Goal: Information Seeking & Learning: Learn about a topic

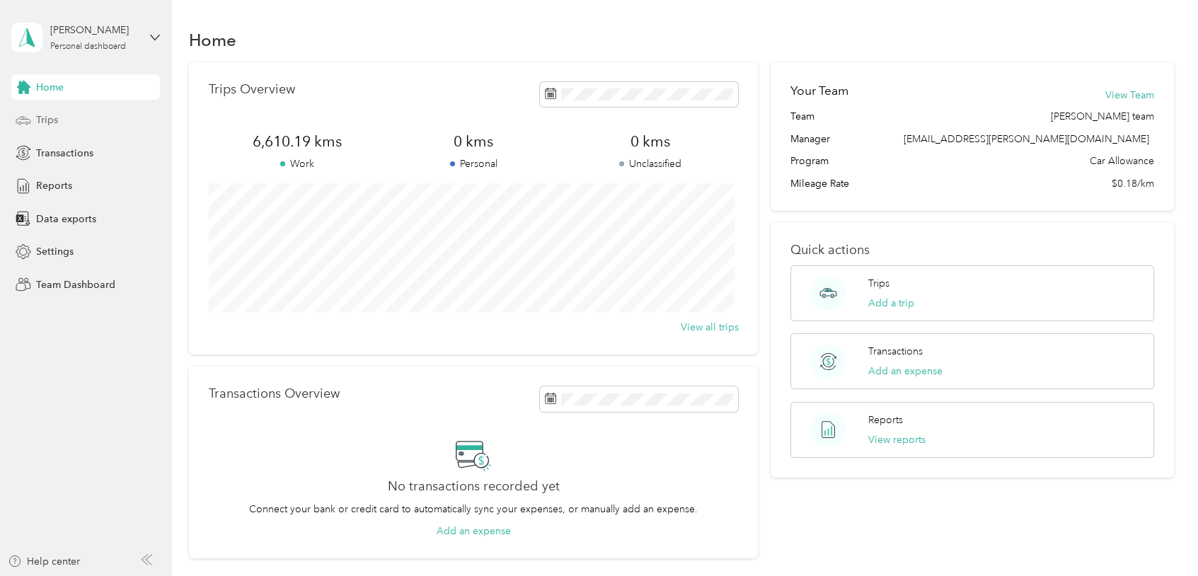
click at [42, 119] on span "Trips" at bounding box center [47, 120] width 22 height 15
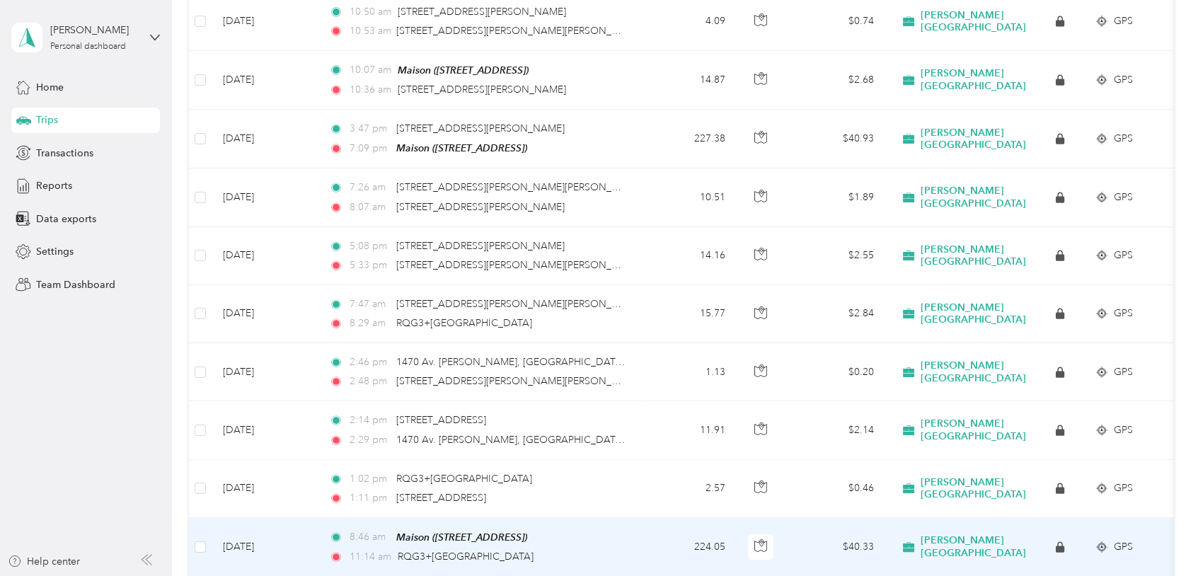
scroll to position [354, 0]
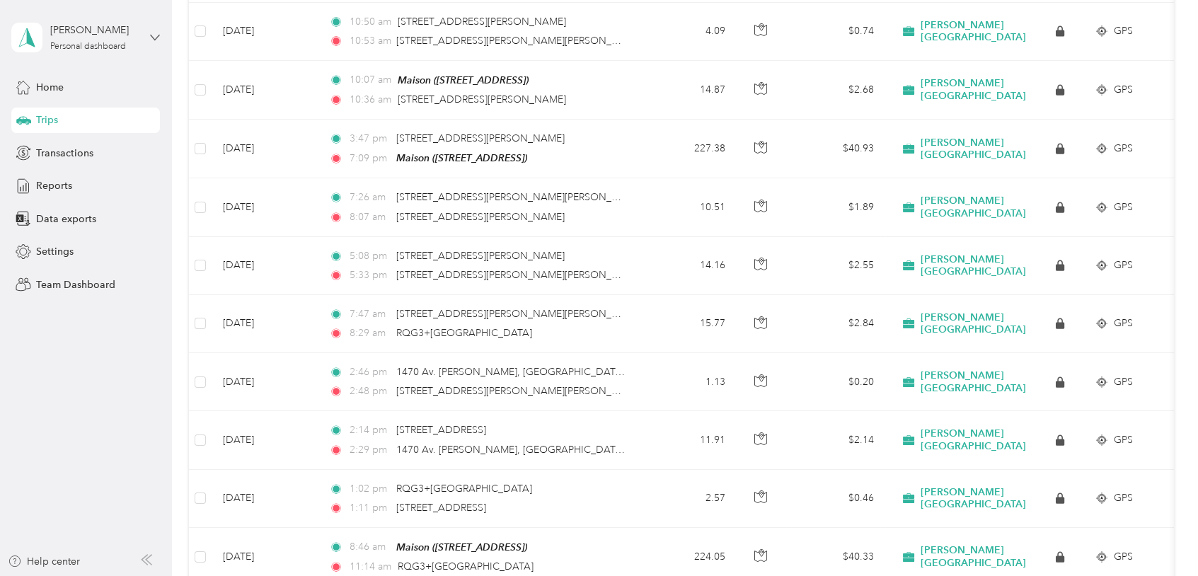
click at [154, 33] on icon at bounding box center [155, 38] width 10 height 10
click at [84, 123] on div "Team dashboard" at bounding box center [200, 115] width 358 height 25
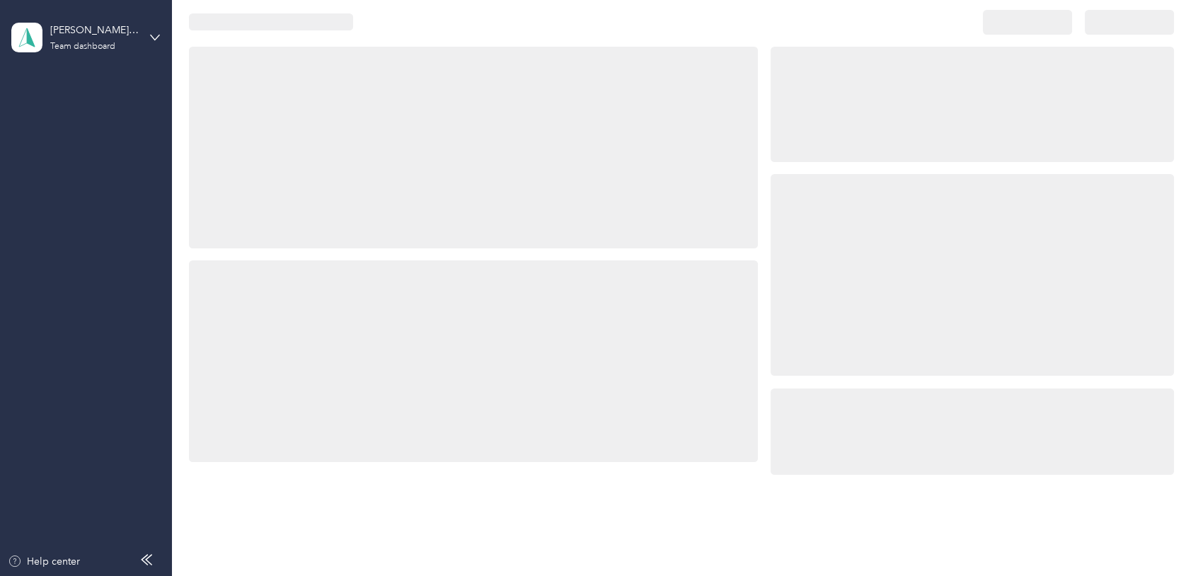
scroll to position [354, 0]
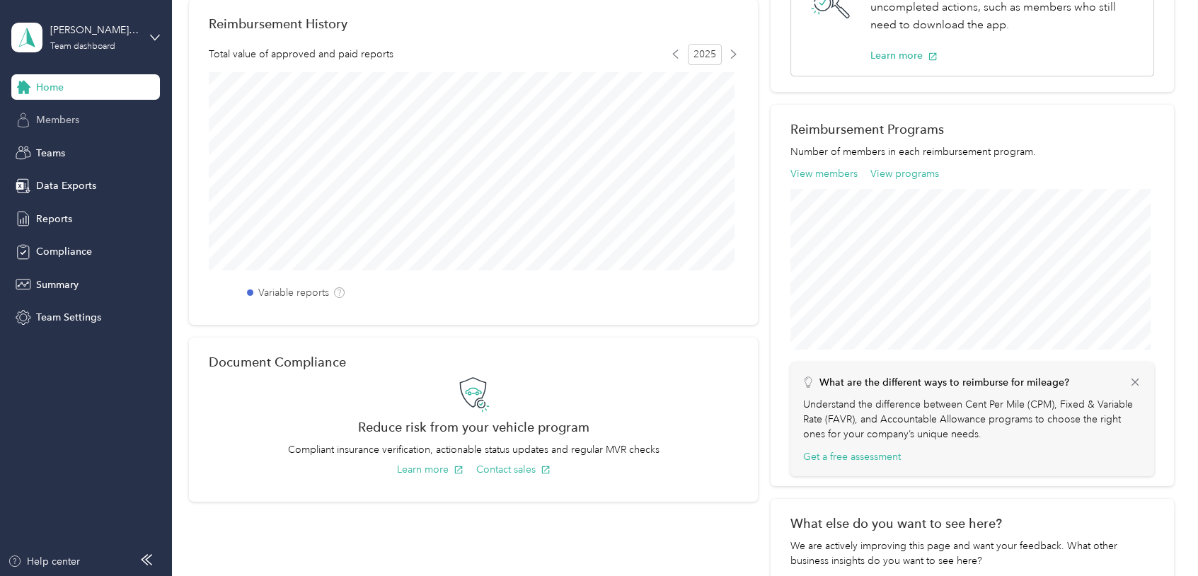
click at [99, 125] on div "Members" at bounding box center [85, 120] width 149 height 25
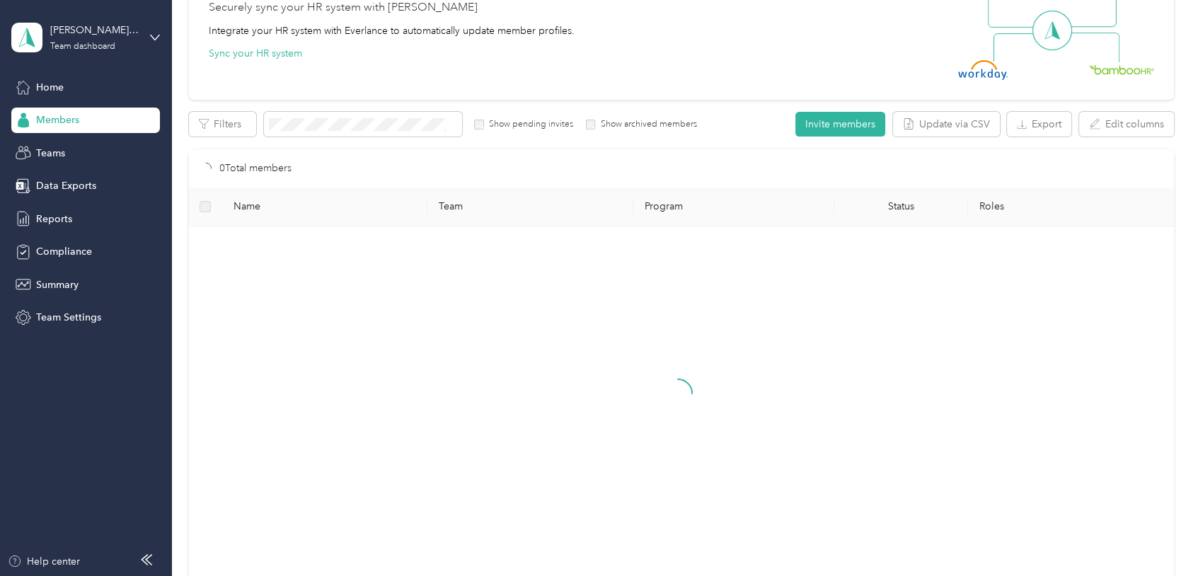
scroll to position [177, 0]
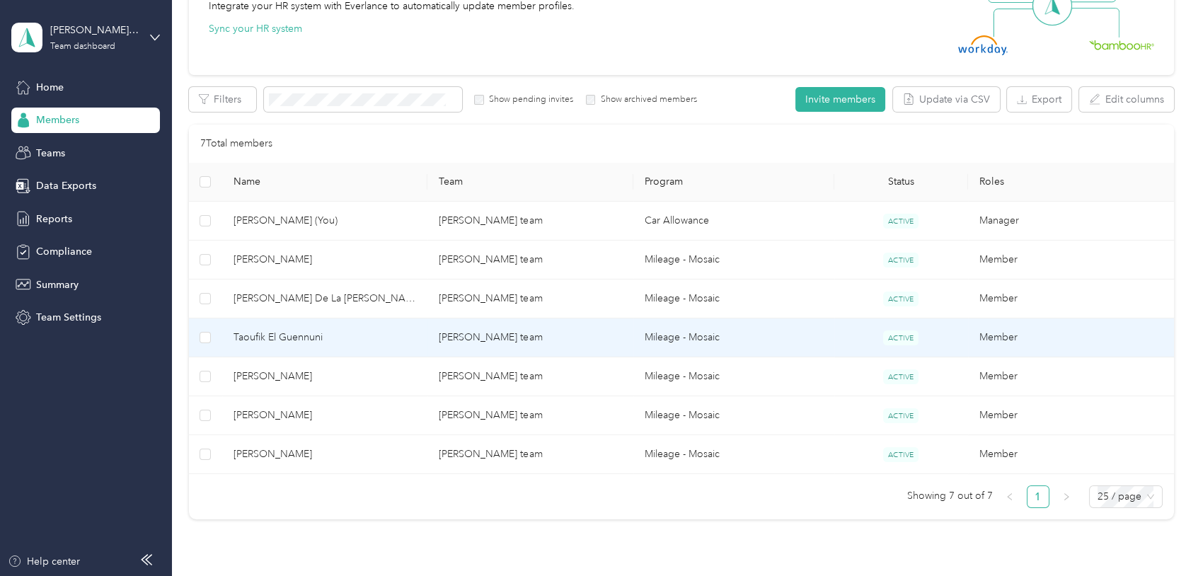
click at [283, 336] on span "Taoufik El Guennuni" at bounding box center [324, 338] width 183 height 16
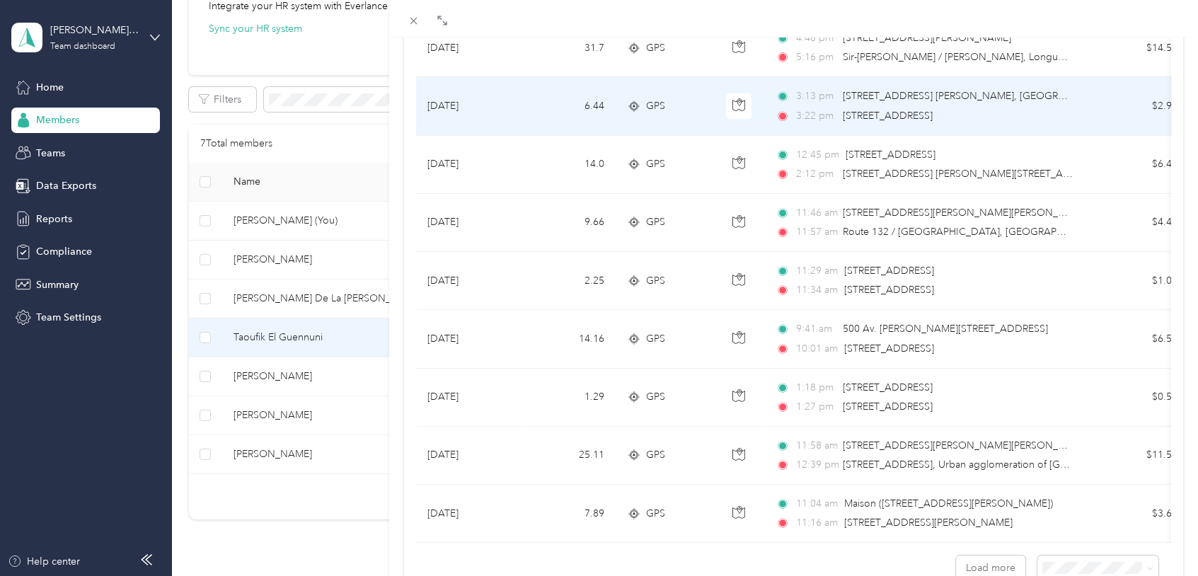
scroll to position [1234, 0]
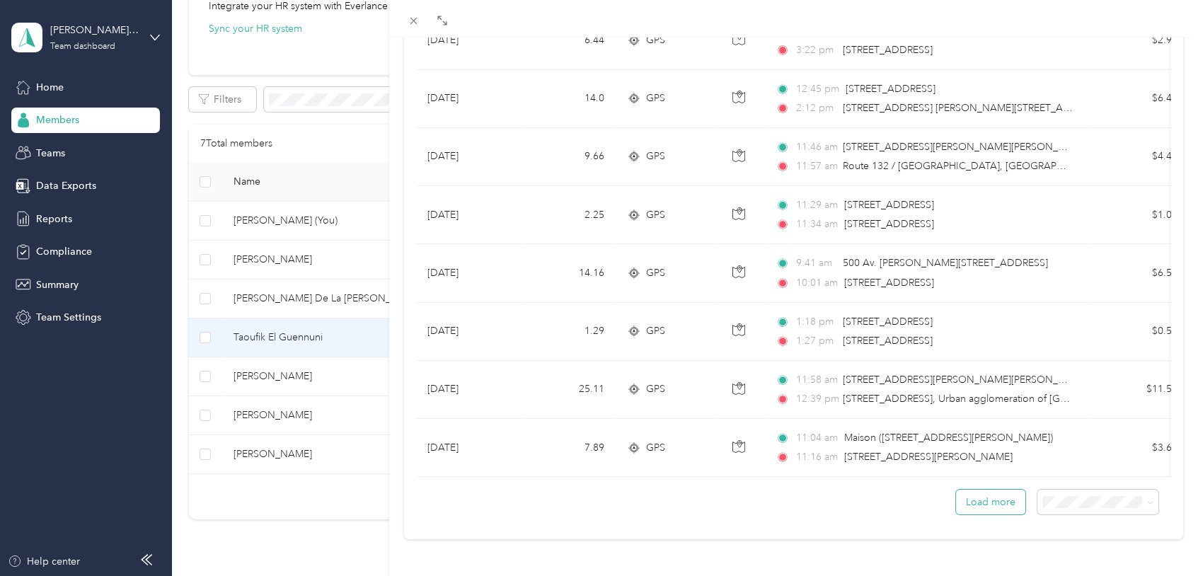
click at [982, 495] on button "Load more" at bounding box center [990, 502] width 69 height 25
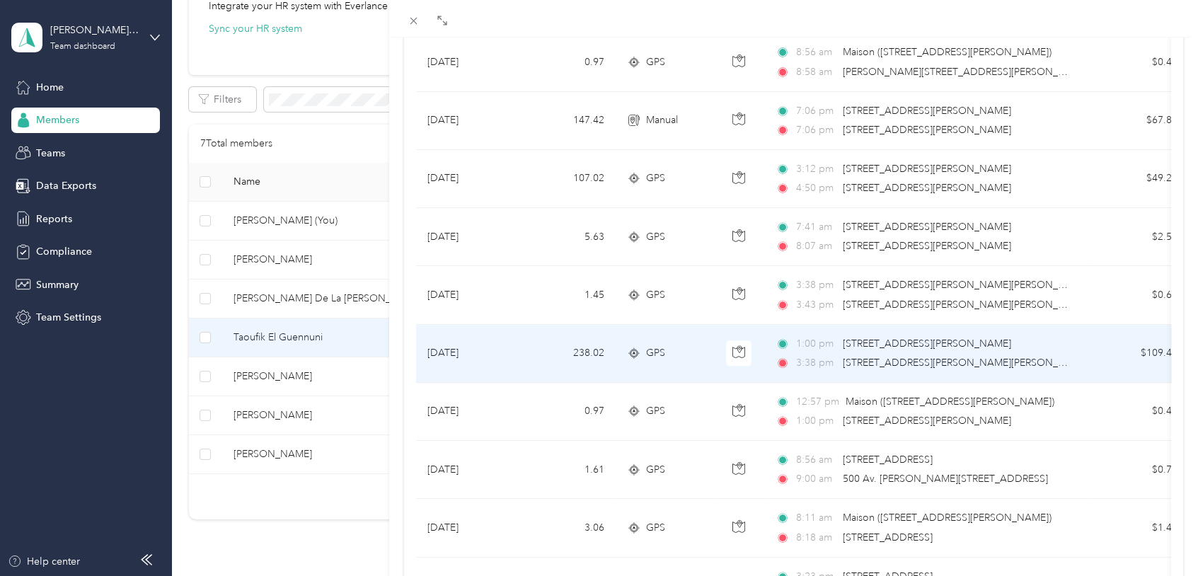
scroll to position [1698, 0]
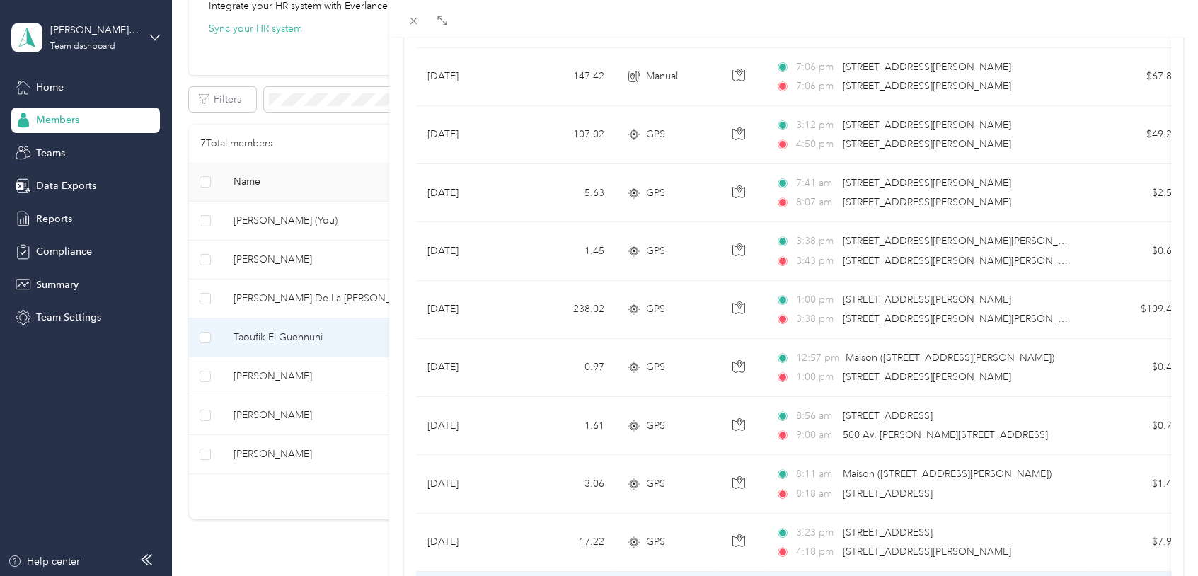
drag, startPoint x: 809, startPoint y: 568, endPoint x: 846, endPoint y: 575, distance: 37.3
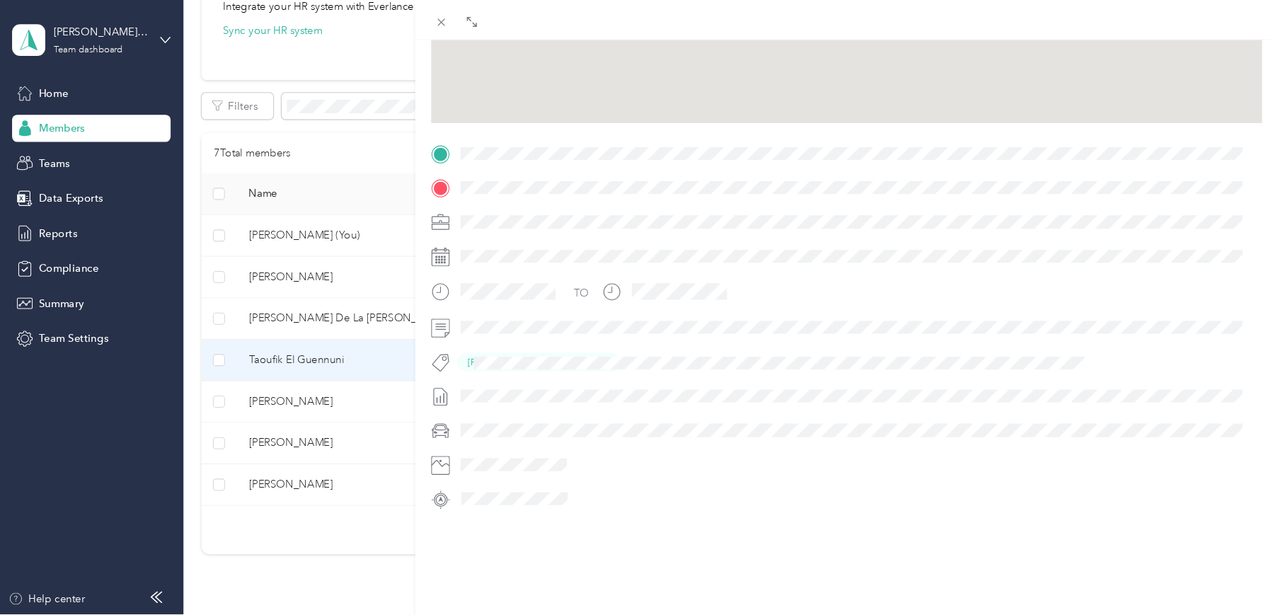
scroll to position [245, 0]
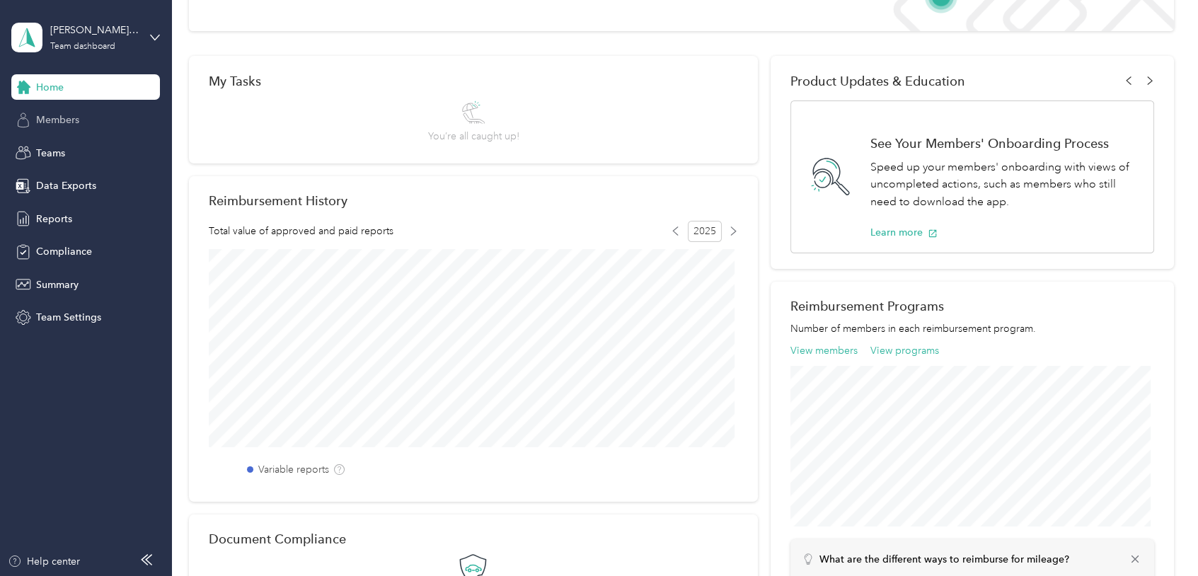
click at [47, 117] on span "Members" at bounding box center [57, 120] width 43 height 15
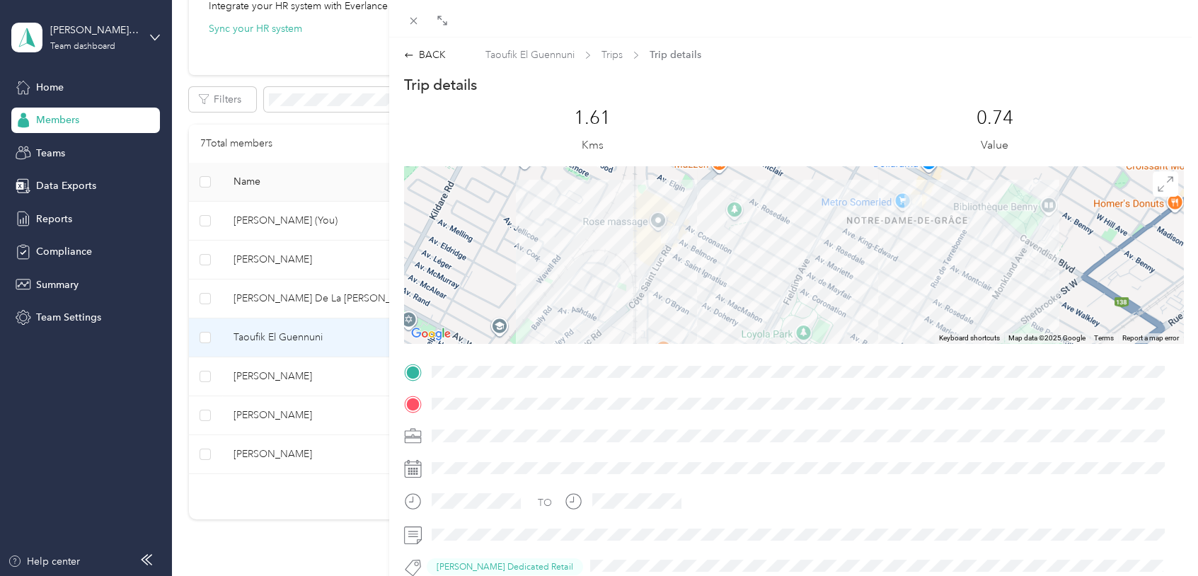
click at [255, 330] on div "BACK Taoufik El Guennuni Trips Trip details Trip details This trip cannot be ed…" at bounding box center [599, 288] width 1198 height 576
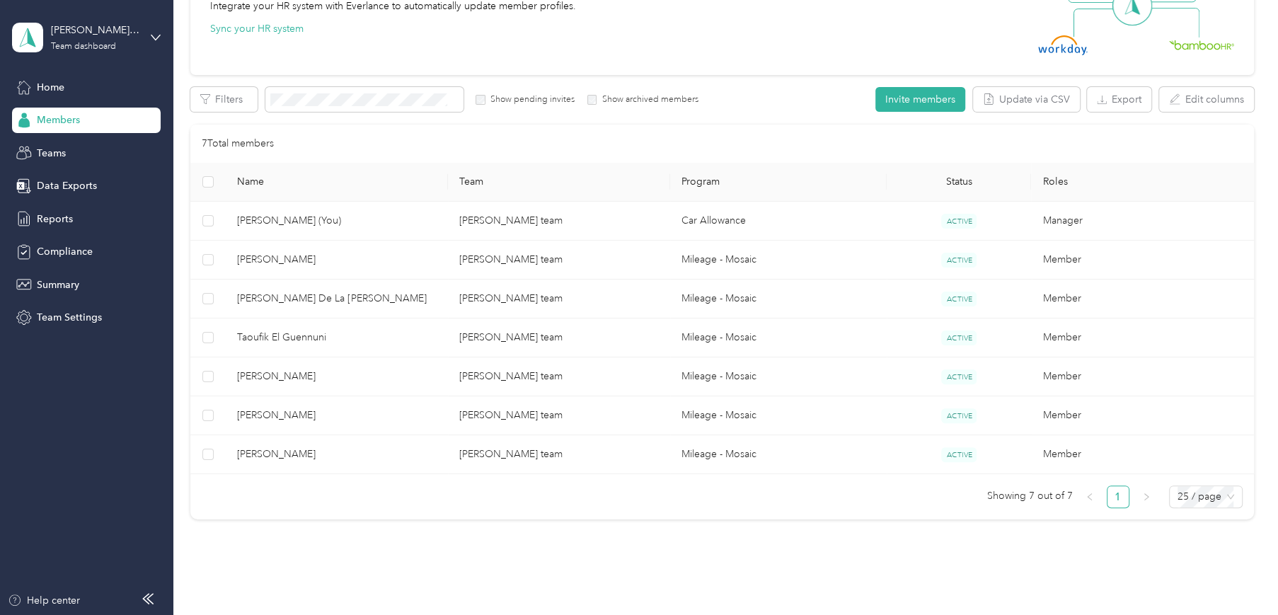
scroll to position [176, 0]
drag, startPoint x: 1205, startPoint y: 1, endPoint x: 705, endPoint y: 525, distance: 724.1
click at [706, 520] on div "7 Total members Name Team Program Status Roles [PERSON_NAME] (You) [PERSON_NAME…" at bounding box center [721, 322] width 1063 height 395
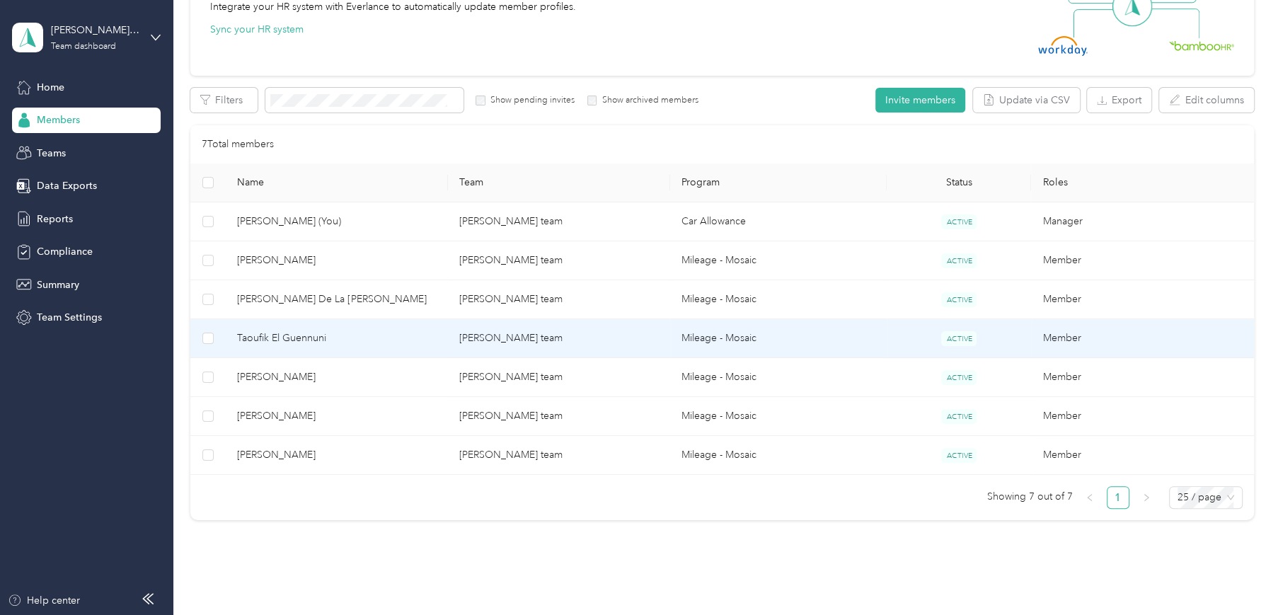
click at [277, 335] on span "Taoufik El Guennuni" at bounding box center [337, 338] width 200 height 16
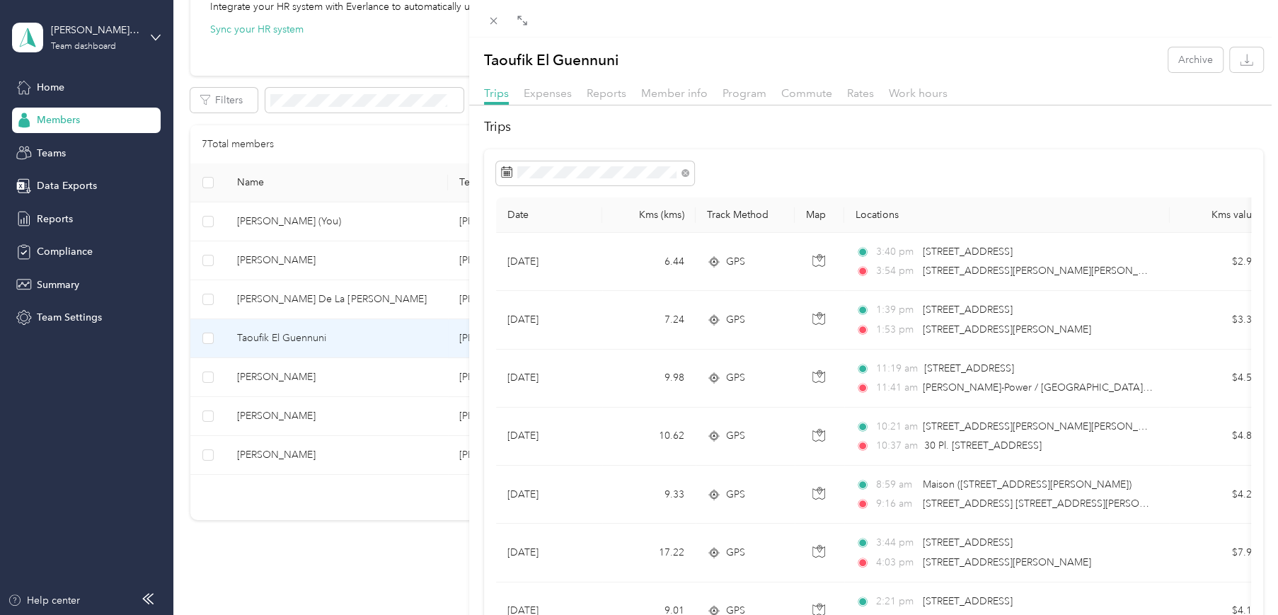
drag, startPoint x: 964, startPoint y: 132, endPoint x: 770, endPoint y: 129, distance: 194.6
click at [770, 129] on h2 "Trips" at bounding box center [873, 126] width 779 height 19
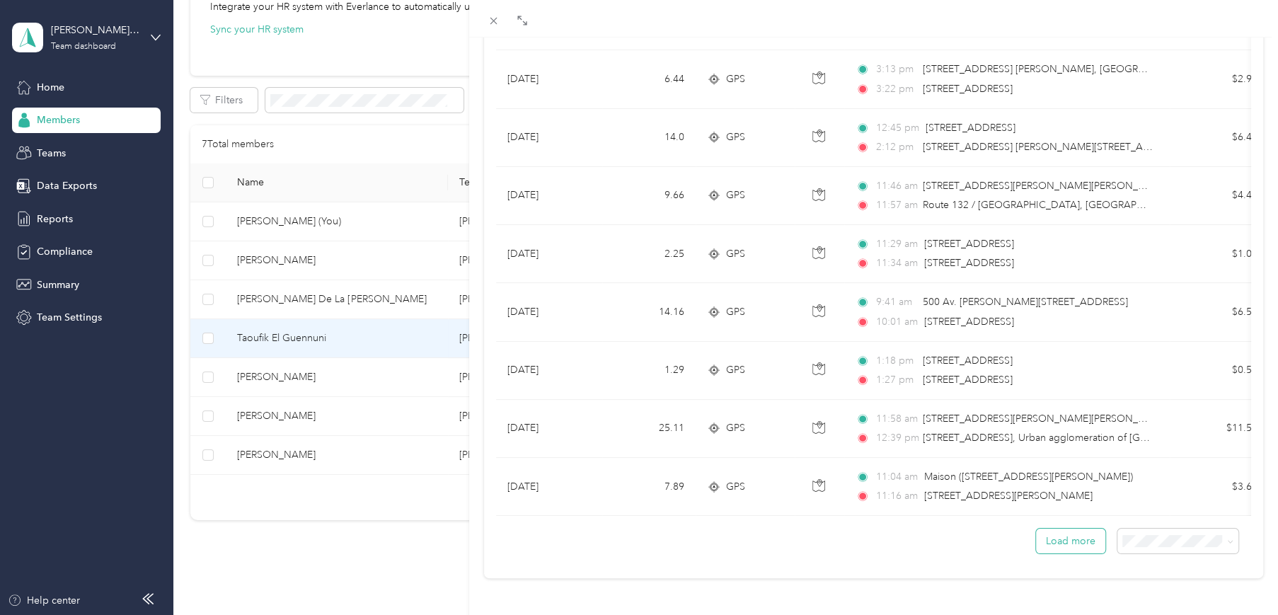
click at [1051, 529] on button "Load more" at bounding box center [1070, 541] width 69 height 25
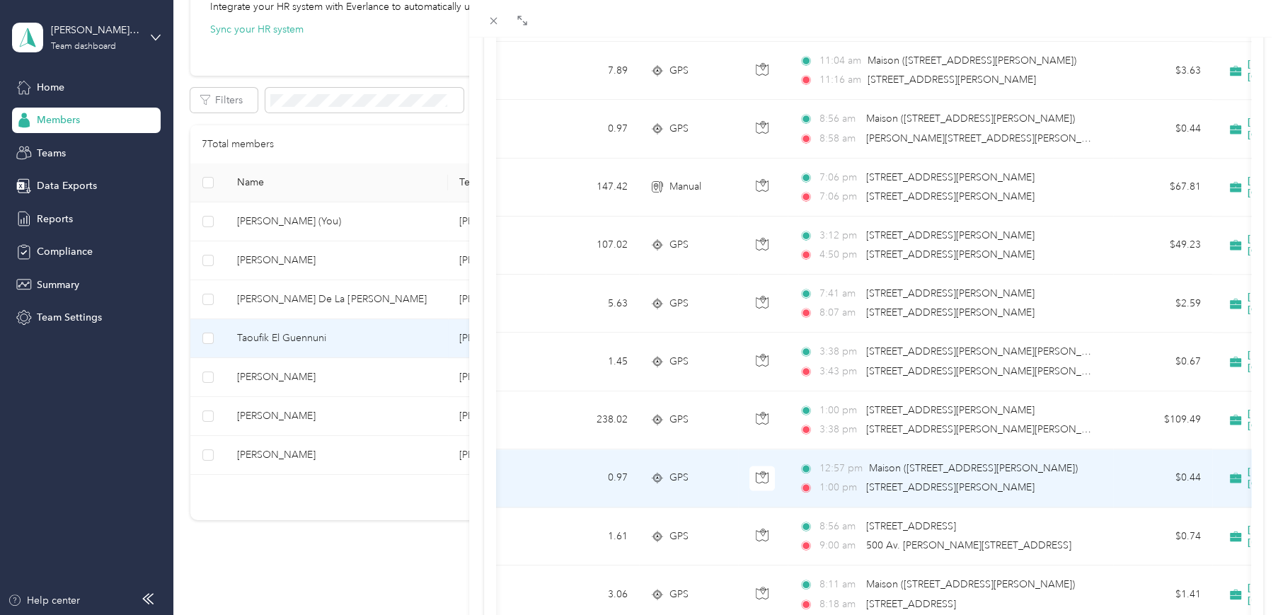
scroll to position [1567, 0]
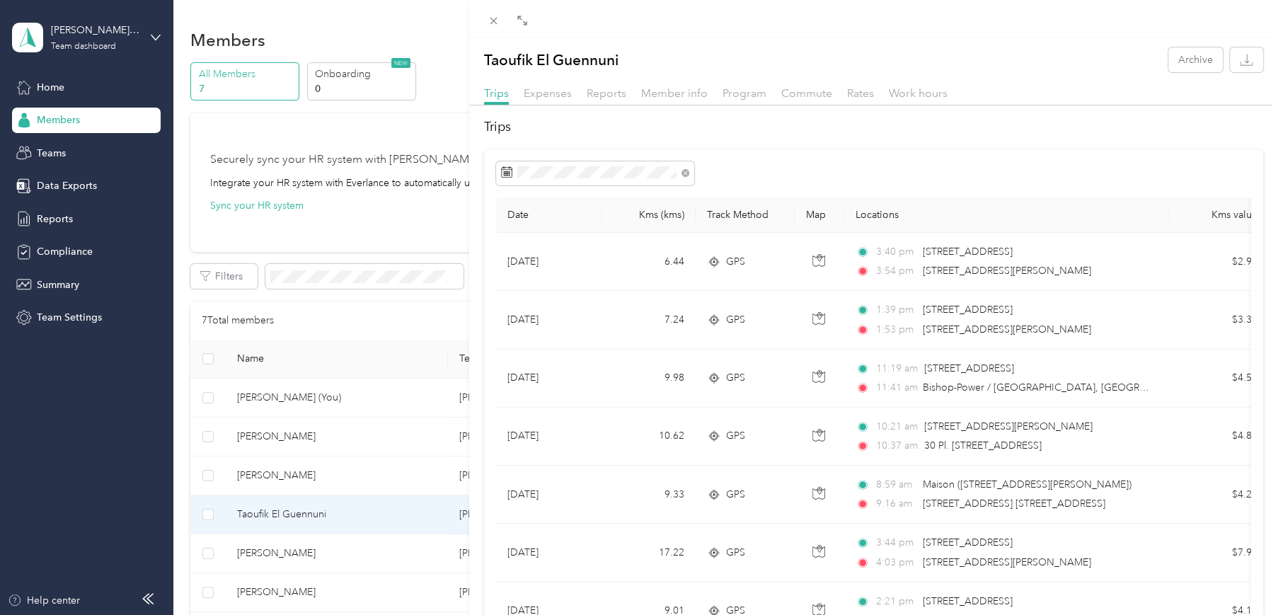
click at [155, 38] on div "Taoufik El Guennuni Archive Trips Expenses Reports Member info Program Commute …" at bounding box center [639, 307] width 1278 height 615
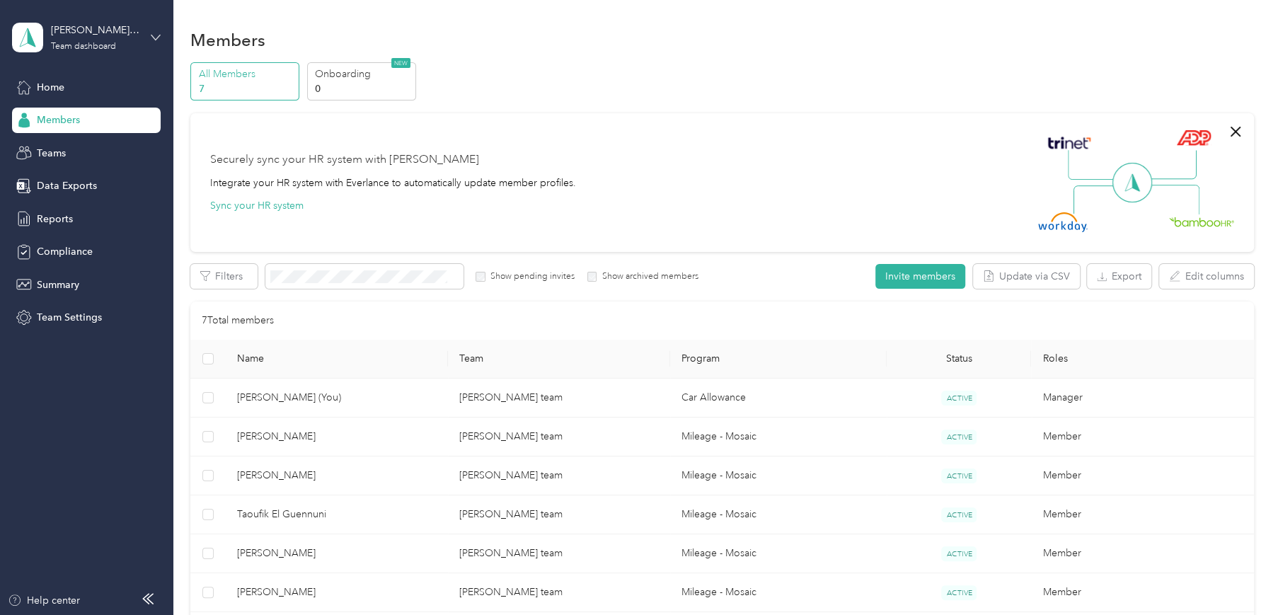
click at [156, 33] on icon at bounding box center [156, 38] width 10 height 10
click at [83, 149] on div "Personal dashboard" at bounding box center [161, 148] width 278 height 25
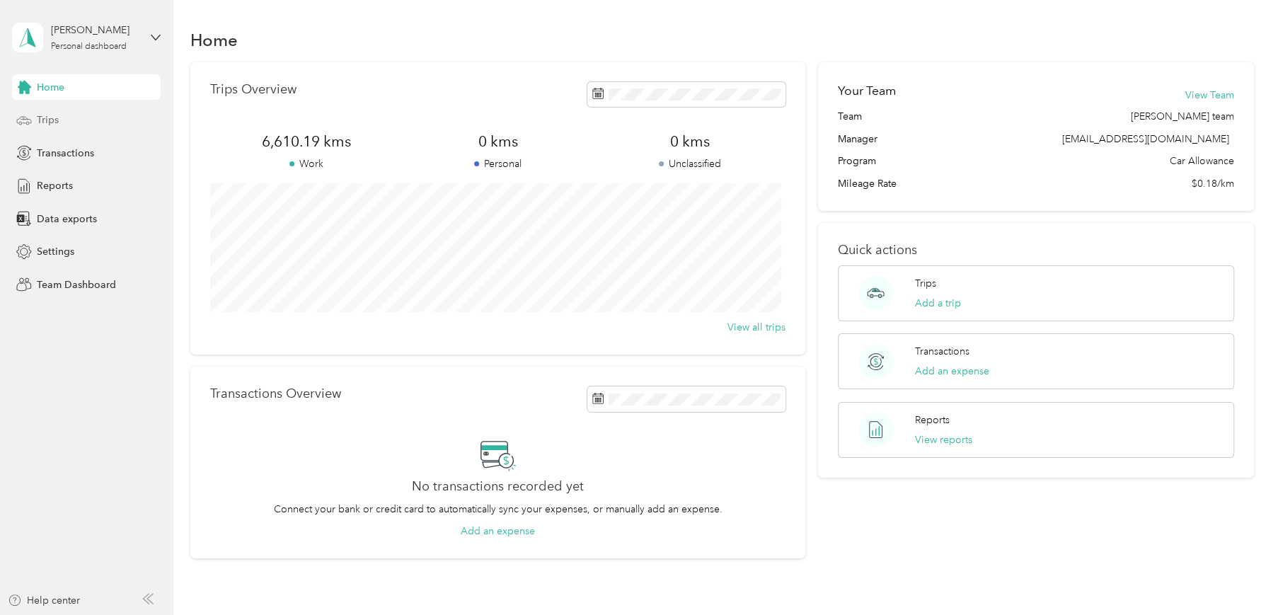
click at [48, 118] on span "Trips" at bounding box center [48, 120] width 22 height 15
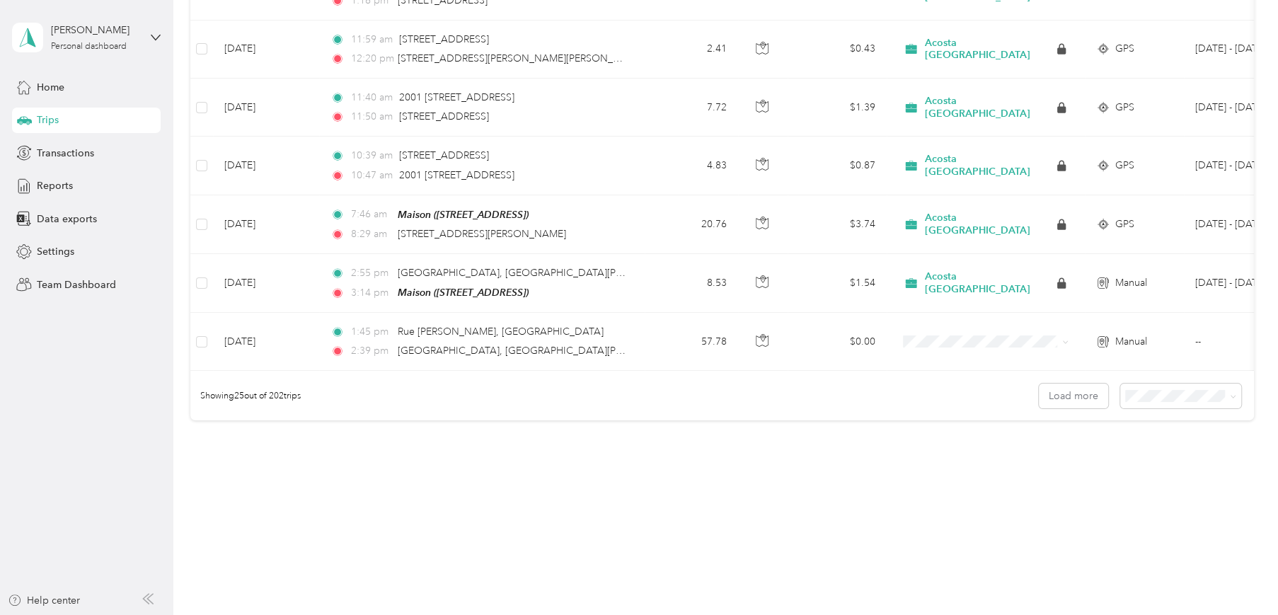
scroll to position [1313, 0]
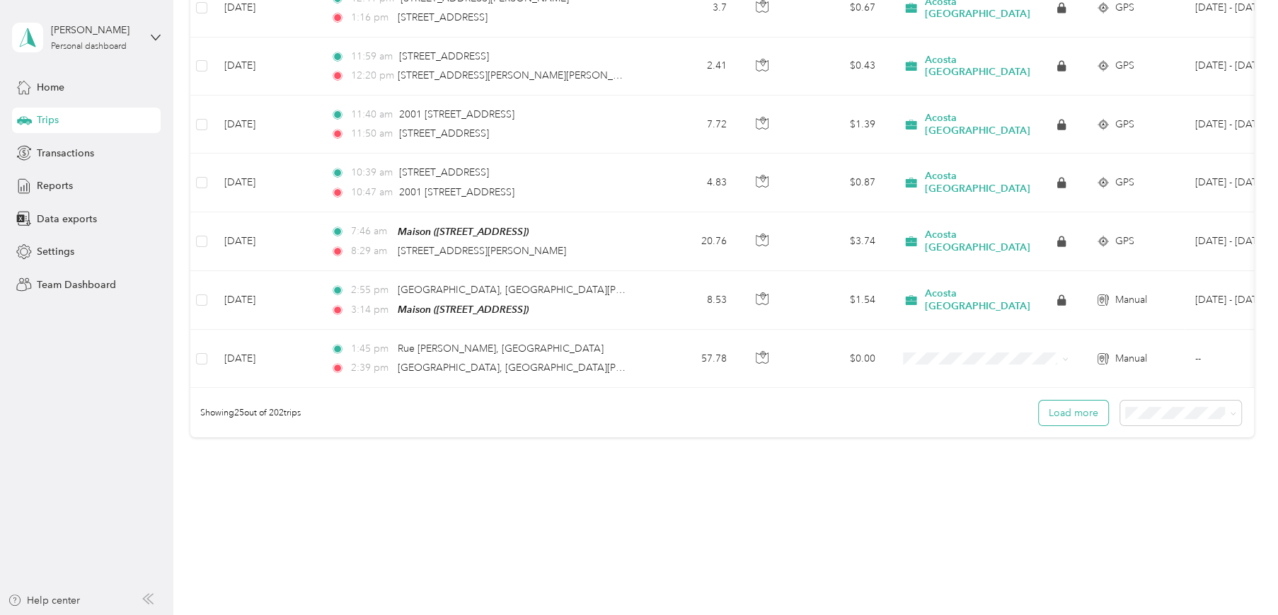
click at [1061, 413] on button "Load more" at bounding box center [1073, 412] width 69 height 25
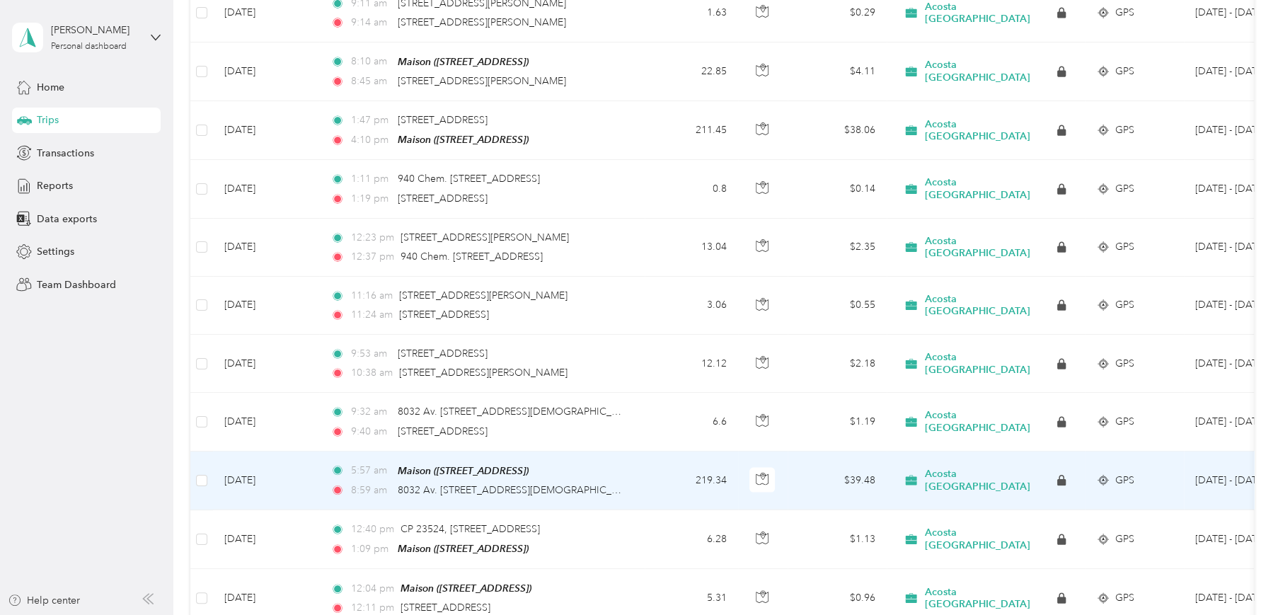
scroll to position [2468, 0]
